Goal: Task Accomplishment & Management: Use online tool/utility

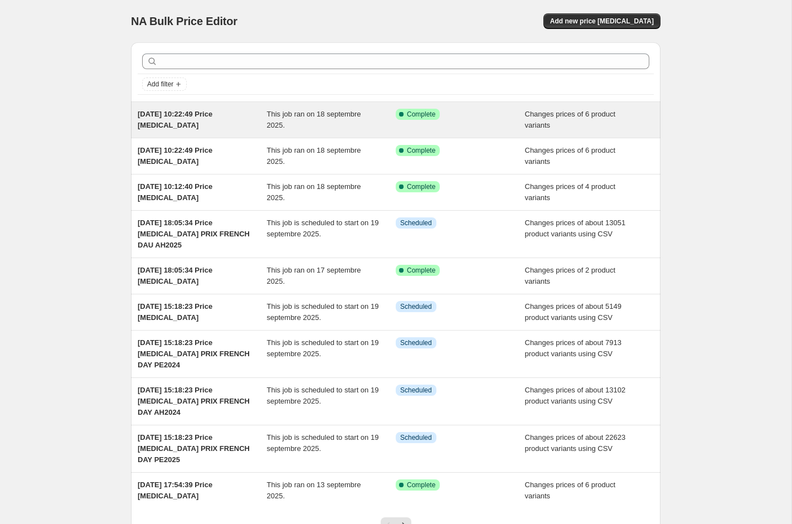
click at [231, 127] on div "[DATE] 10:22:49 Price [MEDICAL_DATA]" at bounding box center [202, 120] width 129 height 22
